Goal: Participate in discussion: Engage in conversation with other users on a specific topic

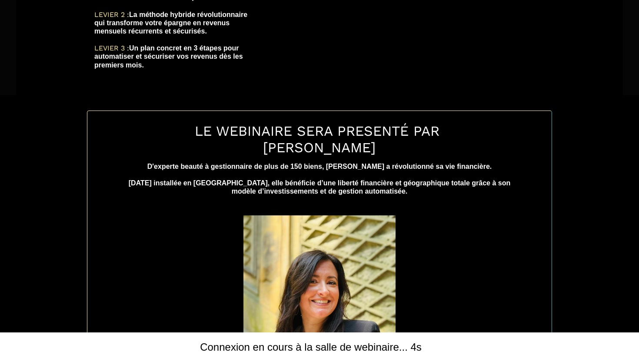
scroll to position [314, 0]
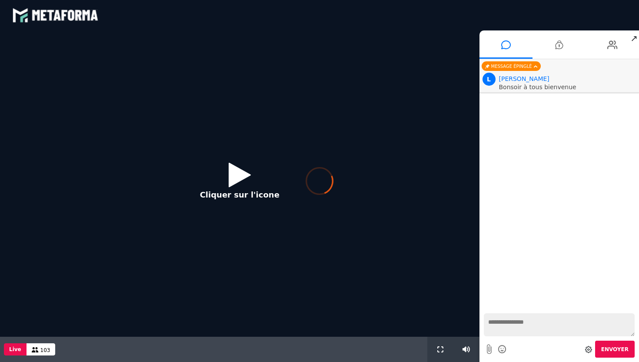
click at [236, 177] on div at bounding box center [319, 181] width 639 height 362
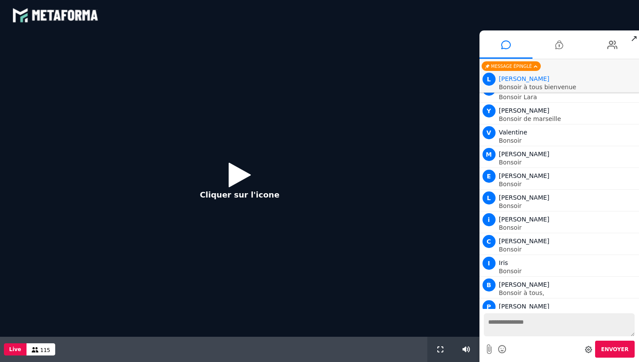
scroll to position [11, 0]
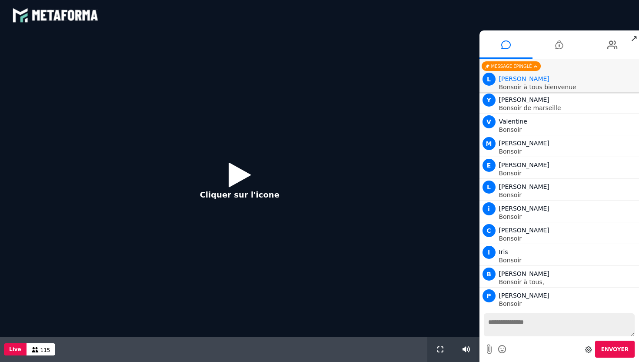
click at [236, 177] on icon at bounding box center [240, 174] width 22 height 28
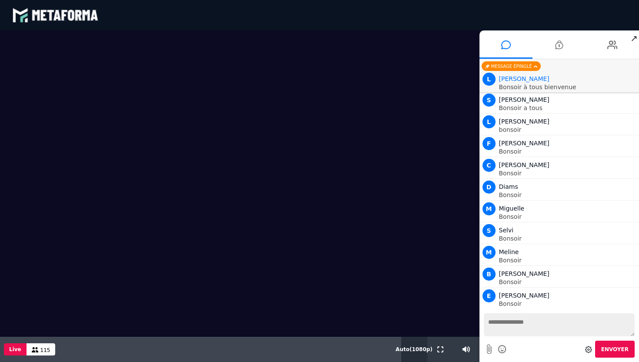
scroll to position [380, 0]
click at [419, 350] on span "Auto ( 1080 p)" at bounding box center [414, 349] width 37 height 6
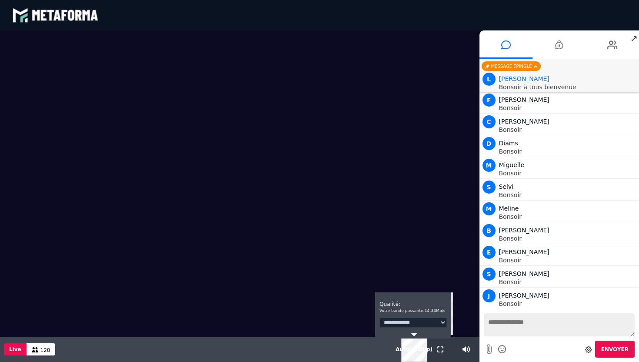
scroll to position [402, 0]
select select "*"
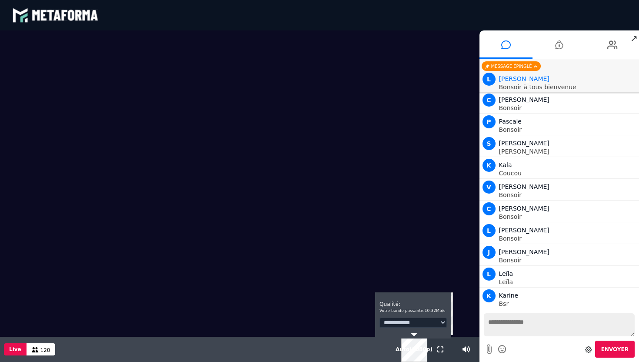
select select "*"
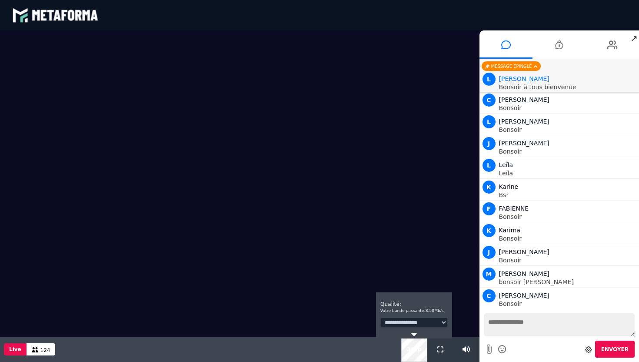
scroll to position [815, 0]
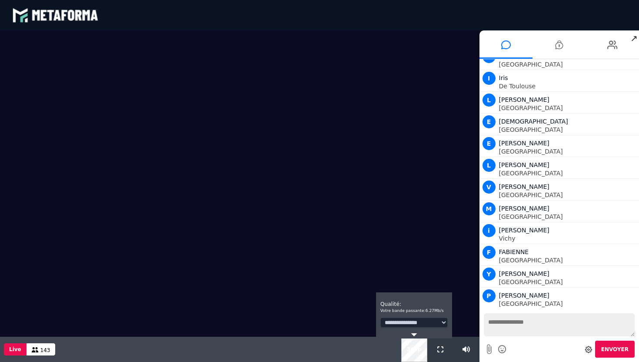
click at [526, 323] on textarea at bounding box center [559, 324] width 151 height 23
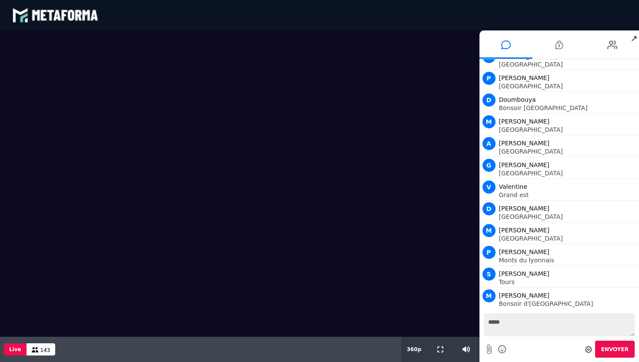
type textarea "******"
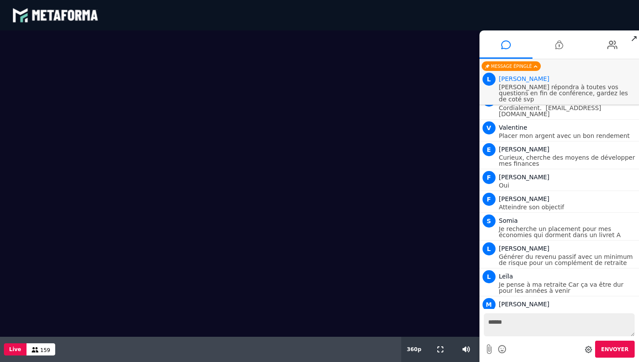
scroll to position [3643, 0]
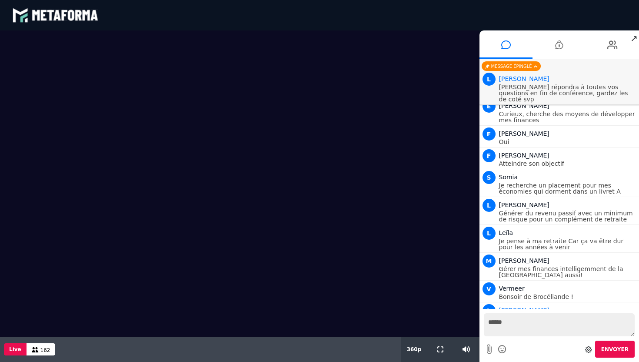
click at [512, 323] on textarea "******" at bounding box center [559, 324] width 151 height 23
type textarea "**********"
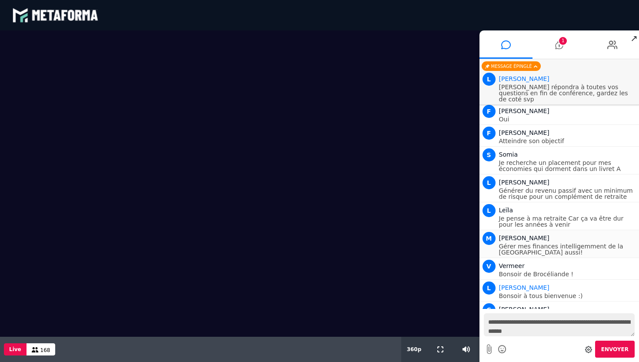
scroll to position [3665, 0]
click at [560, 45] on icon at bounding box center [559, 45] width 8 height 22
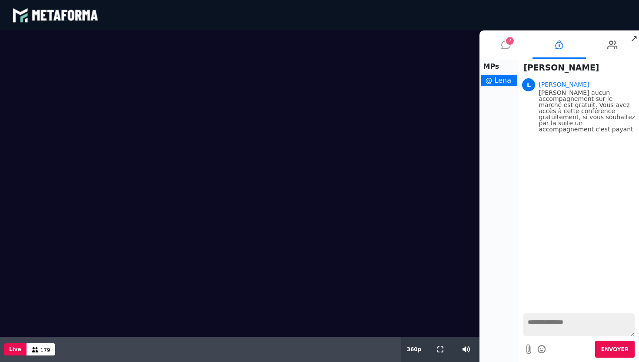
click at [507, 47] on icon at bounding box center [506, 45] width 10 height 22
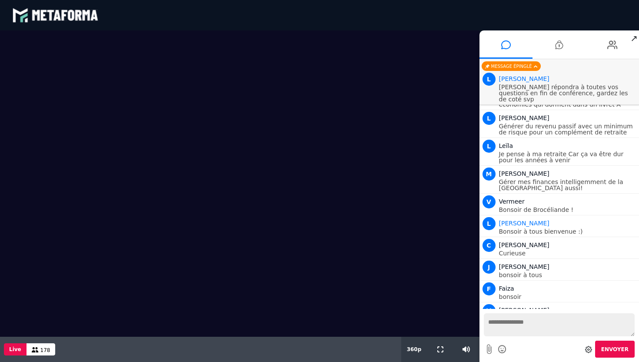
scroll to position [3752, 0]
